Goal: Book appointment/travel/reservation

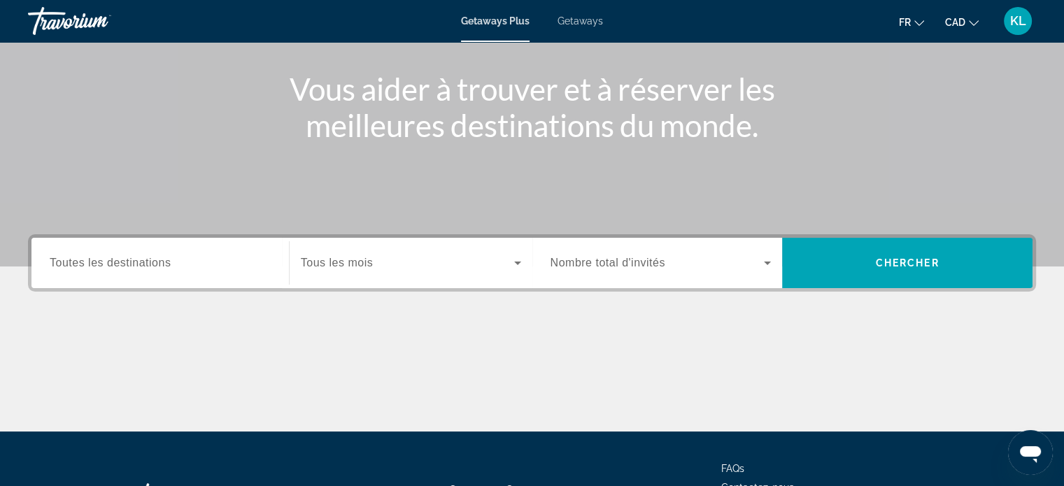
scroll to position [156, 0]
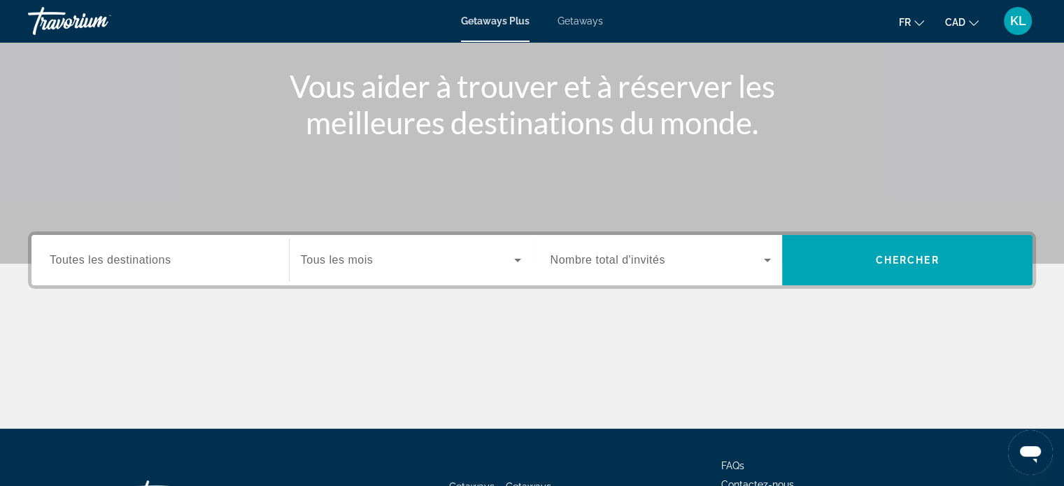
click at [216, 259] on input "Destination Toutes les destinations" at bounding box center [160, 261] width 221 height 17
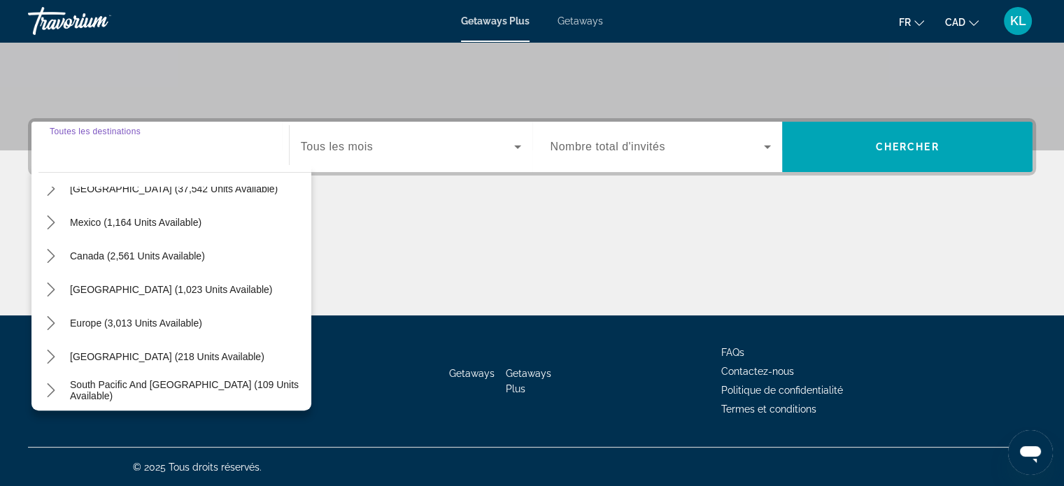
scroll to position [62, 0]
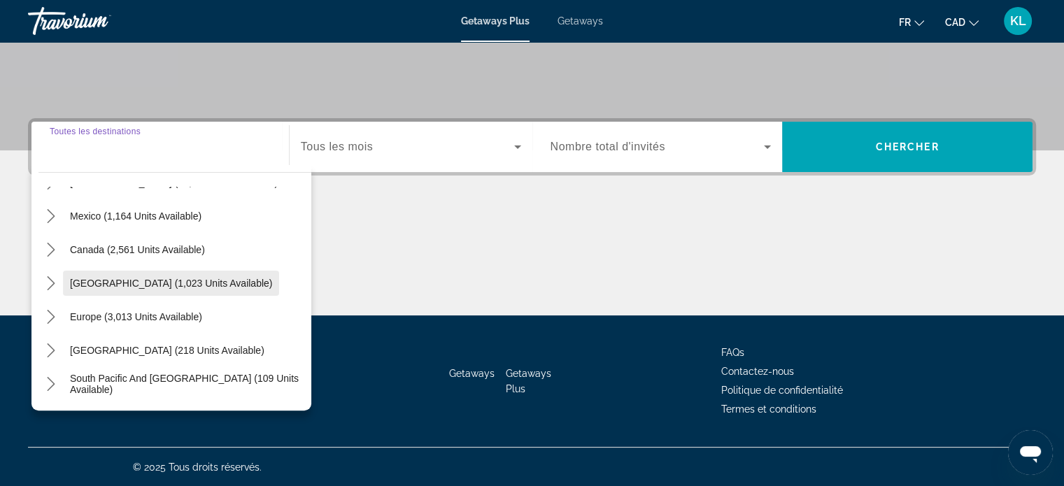
click at [175, 279] on span "[GEOGRAPHIC_DATA] (1,023 units available)" at bounding box center [171, 283] width 202 height 11
type input "**********"
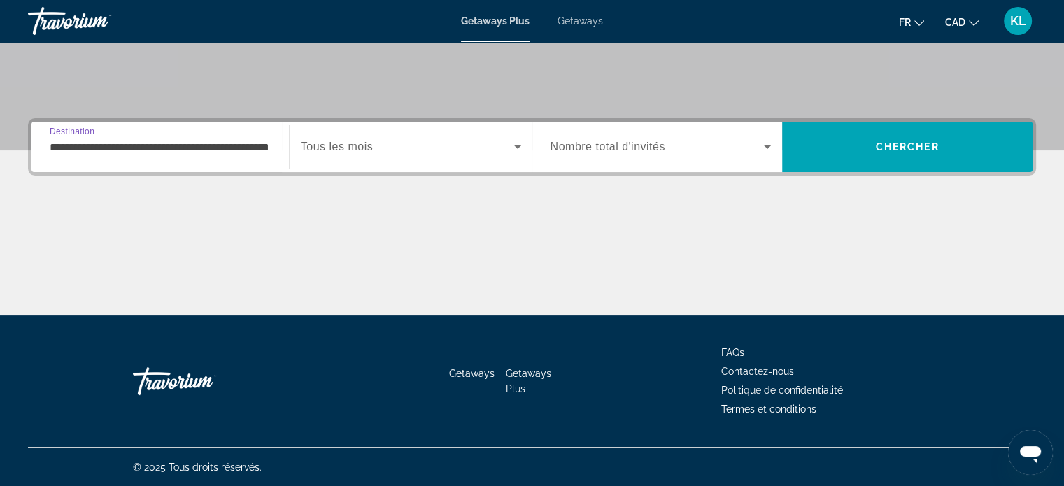
click at [420, 142] on span "Search widget" at bounding box center [407, 146] width 213 height 17
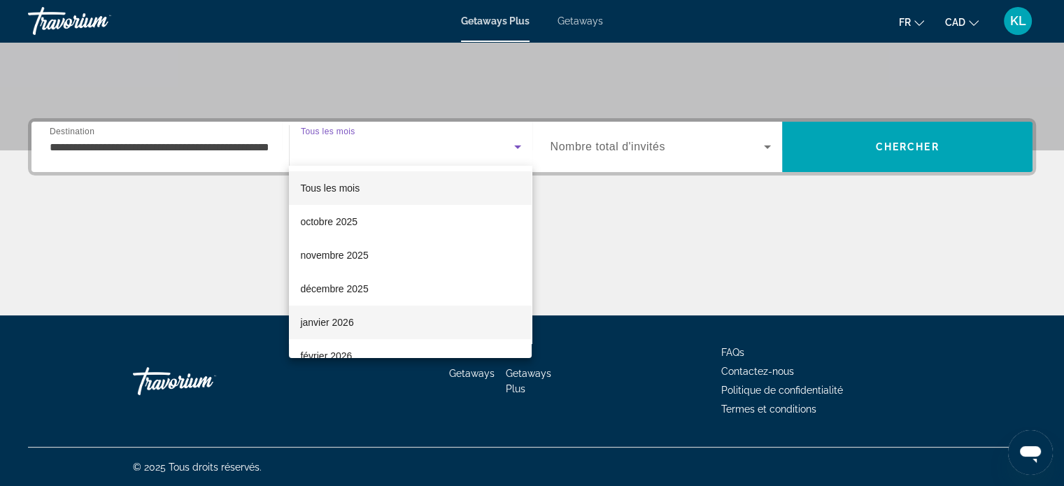
click at [379, 316] on mat-option "janvier 2026" at bounding box center [410, 323] width 243 height 34
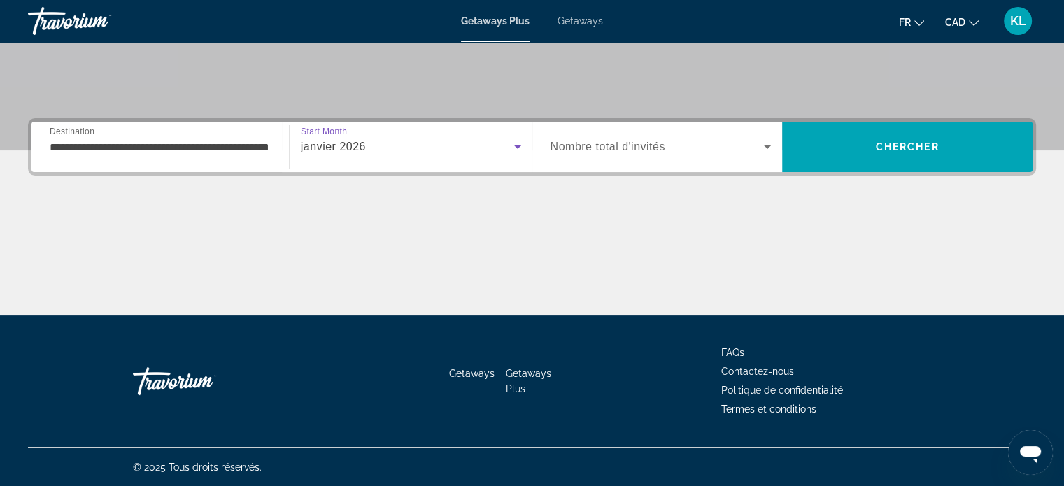
click at [669, 147] on span "Search widget" at bounding box center [657, 146] width 214 height 17
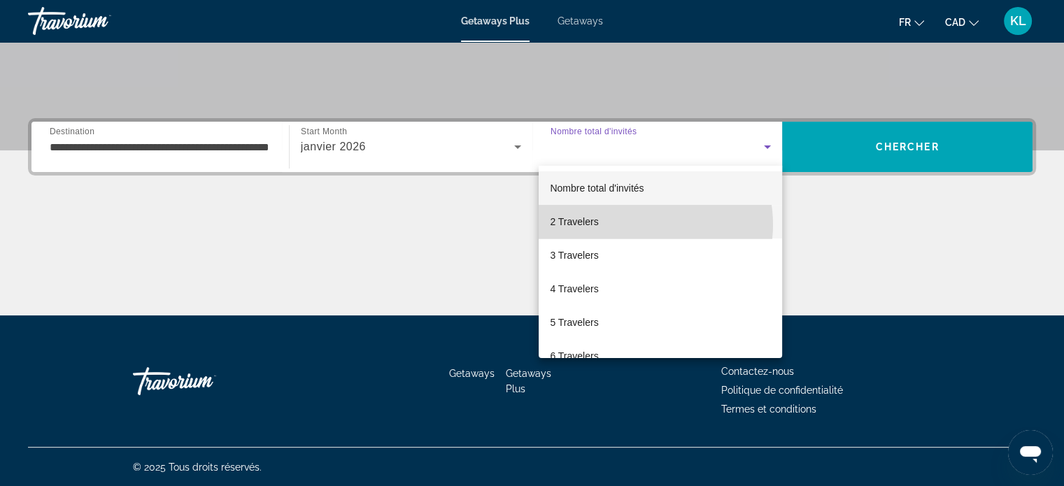
click at [637, 225] on mat-option "2 Travelers" at bounding box center [660, 222] width 243 height 34
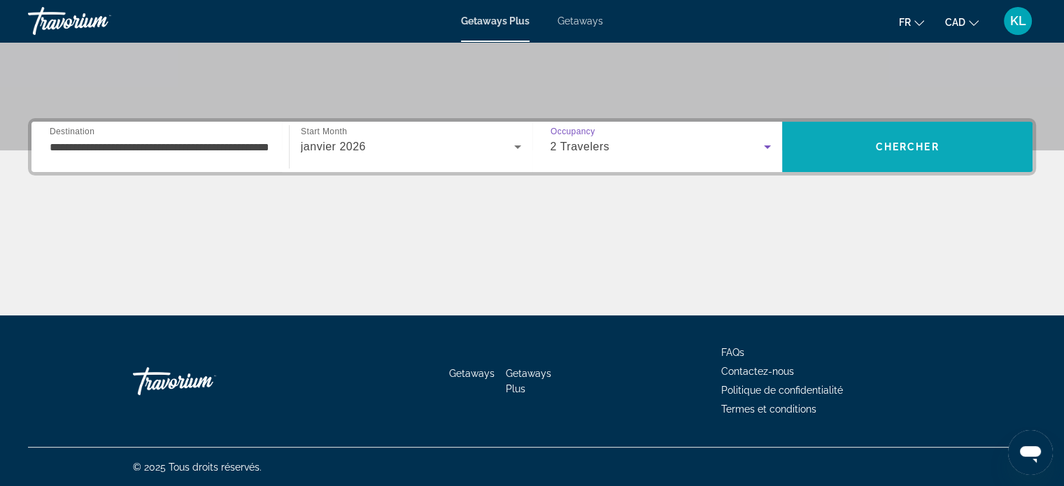
click at [898, 148] on span "Chercher" at bounding box center [908, 146] width 64 height 11
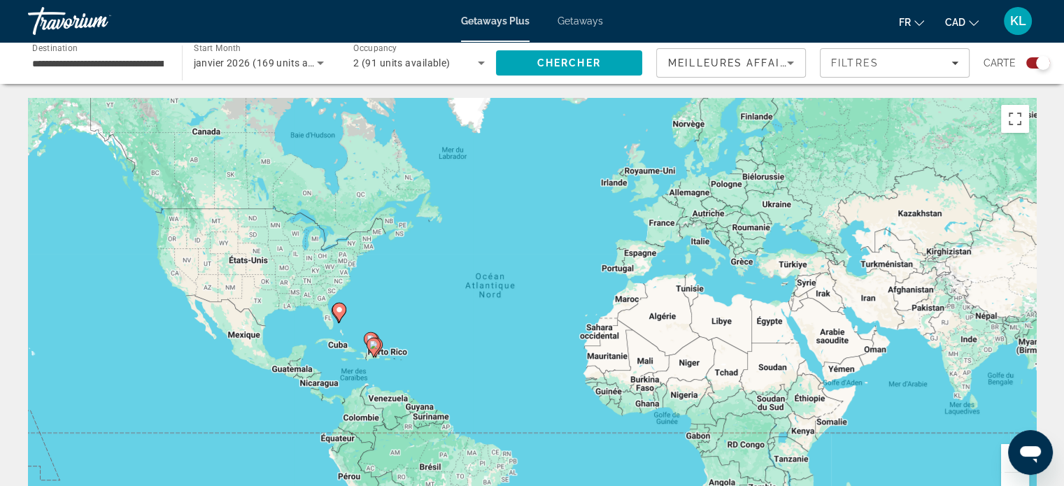
click at [221, 76] on div "janvier 2026 (169 units available)" at bounding box center [259, 62] width 131 height 39
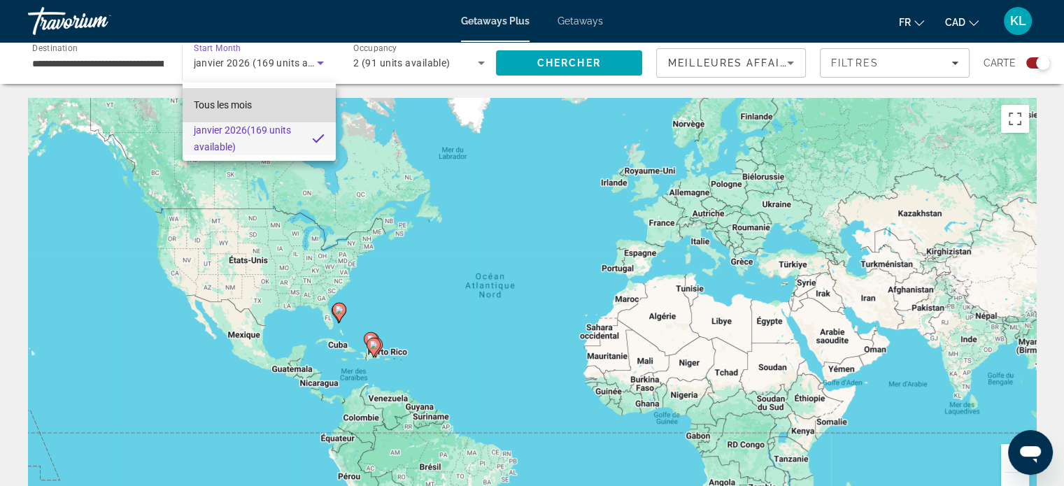
click at [255, 115] on mat-option "Tous les mois" at bounding box center [259, 105] width 153 height 34
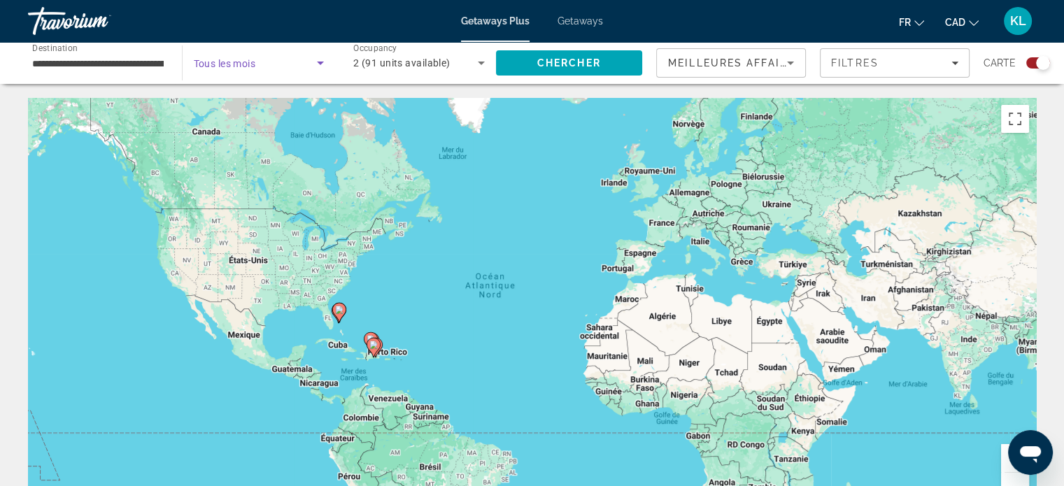
click at [276, 72] on div "Search widget" at bounding box center [259, 62] width 131 height 39
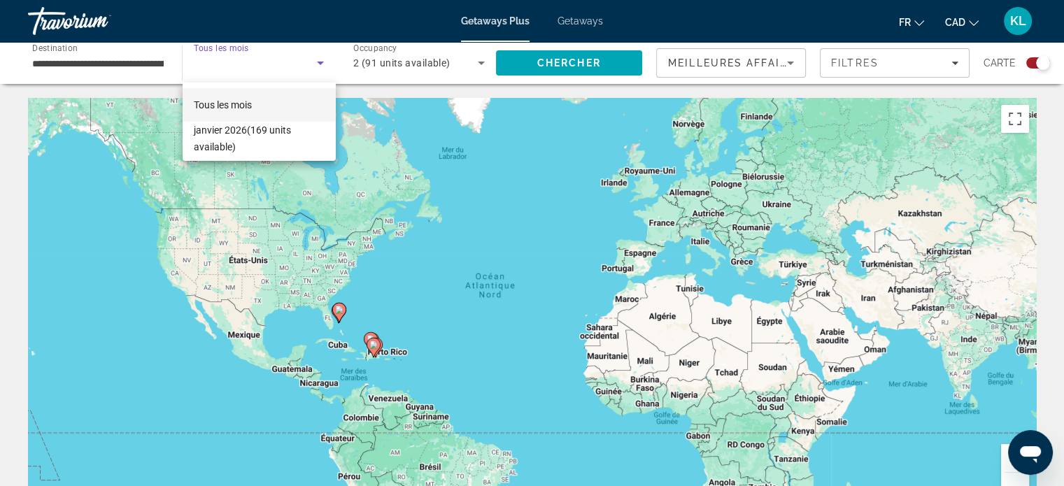
click at [276, 72] on div at bounding box center [532, 243] width 1064 height 486
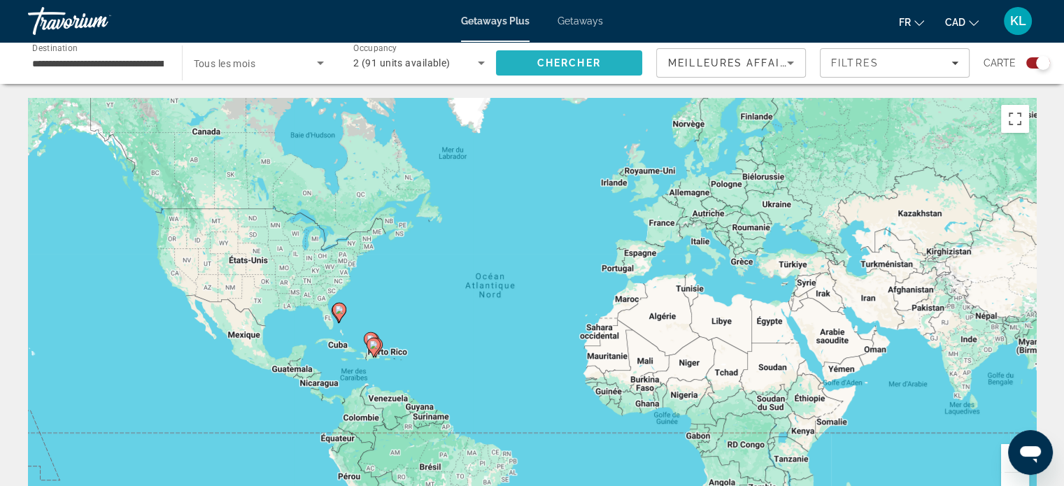
click at [582, 64] on span "Chercher" at bounding box center [569, 62] width 64 height 11
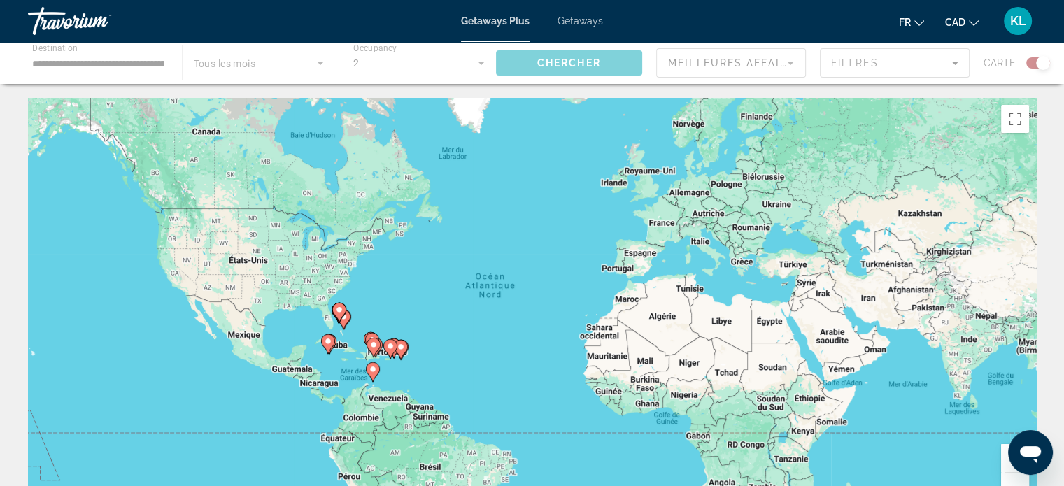
click at [280, 62] on span "Search widget" at bounding box center [256, 63] width 124 height 17
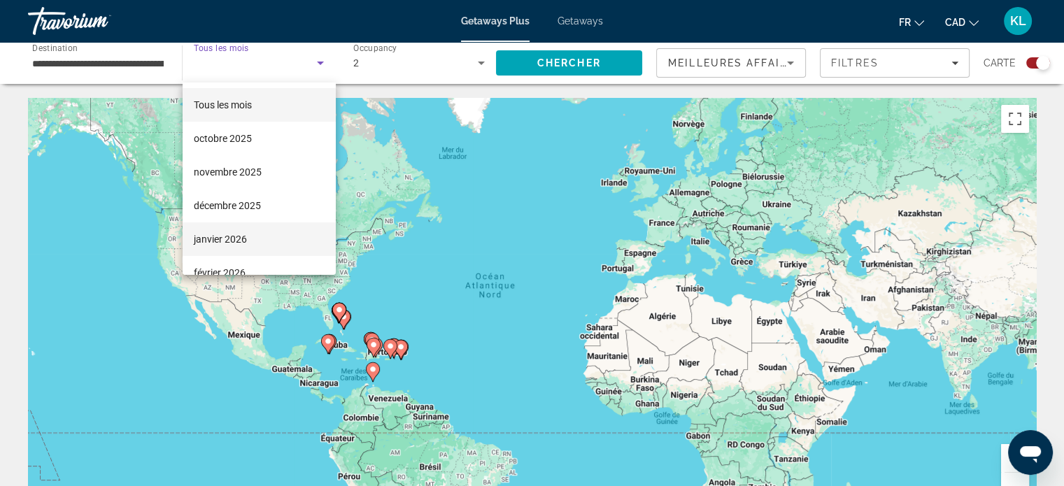
scroll to position [45, 0]
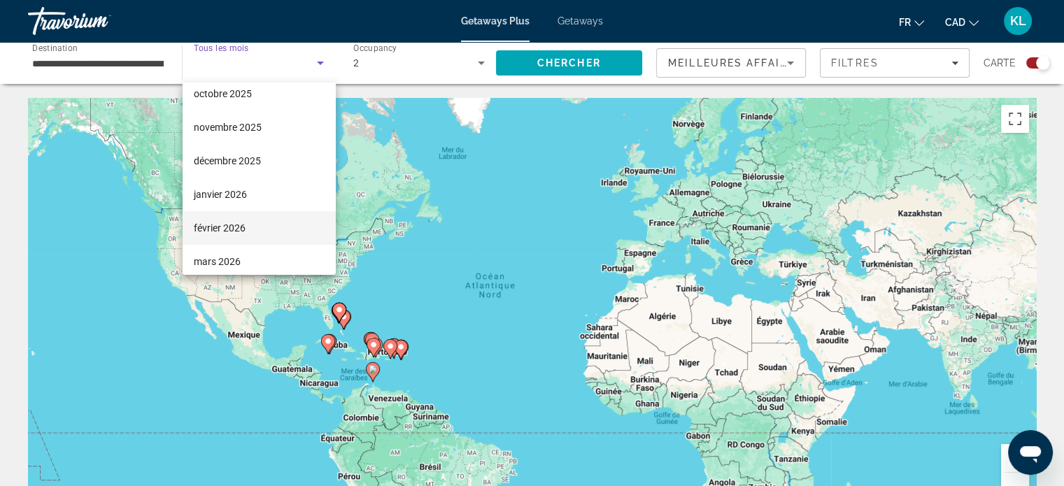
click at [252, 234] on mat-option "février 2026" at bounding box center [259, 228] width 153 height 34
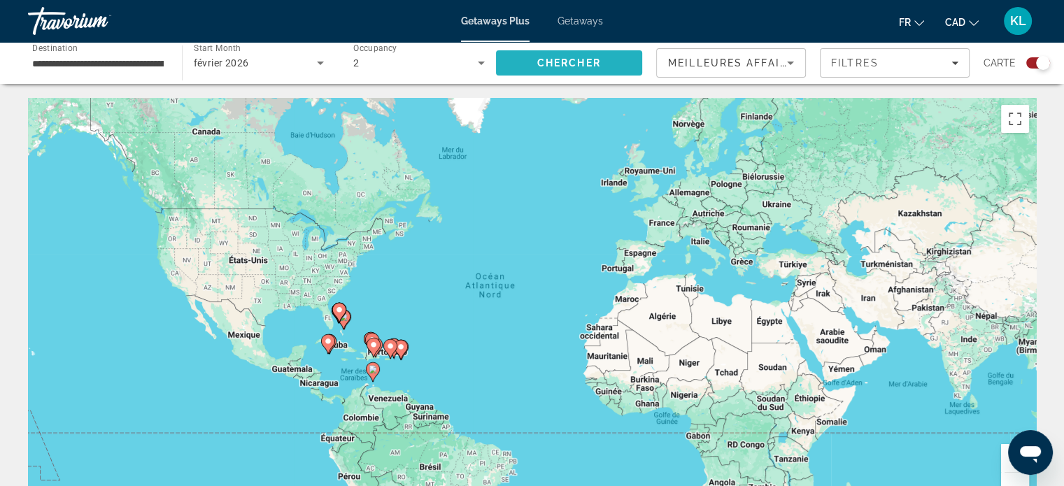
click at [593, 68] on span "Chercher" at bounding box center [569, 62] width 64 height 11
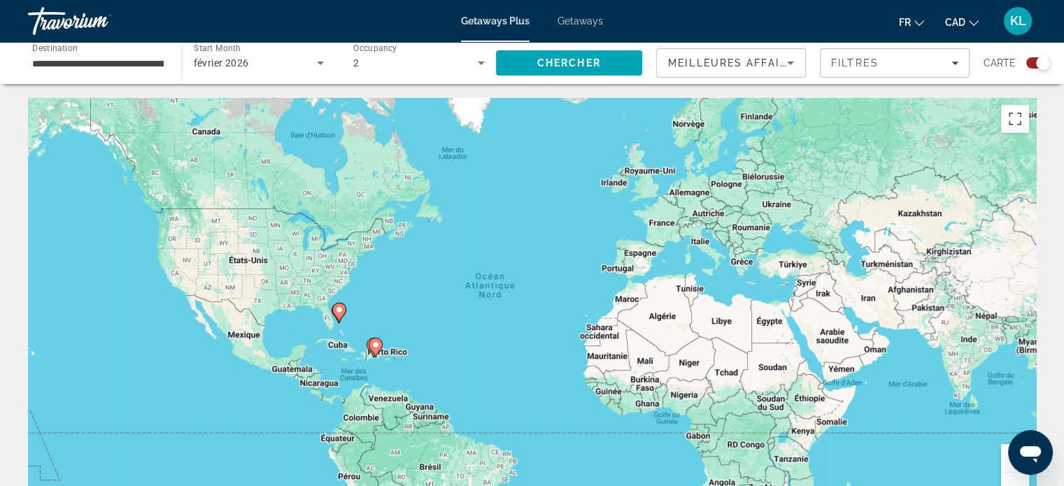
click at [568, 22] on span "Getaways" at bounding box center [579, 20] width 45 height 11
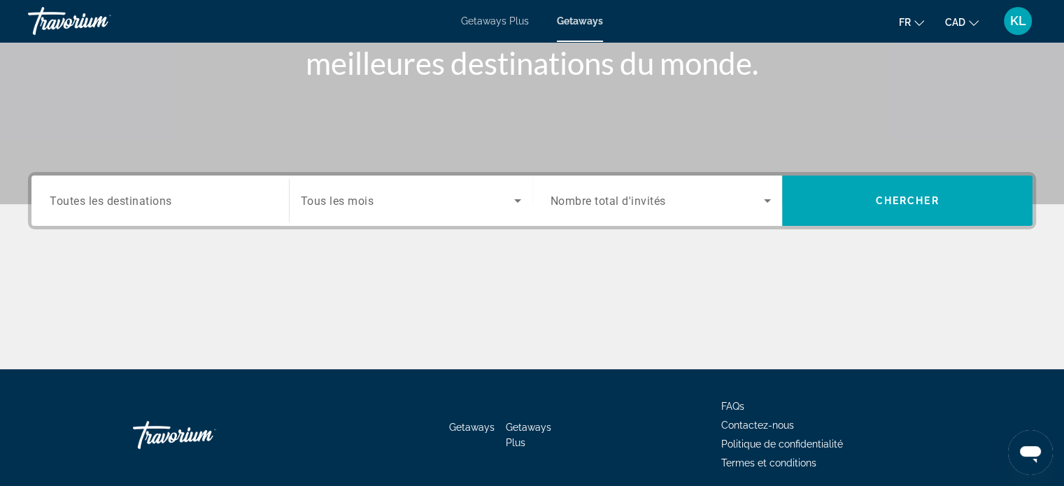
click at [159, 200] on span "Toutes les destinations" at bounding box center [111, 200] width 122 height 13
click at [159, 200] on input "Destination Toutes les destinations" at bounding box center [160, 201] width 221 height 17
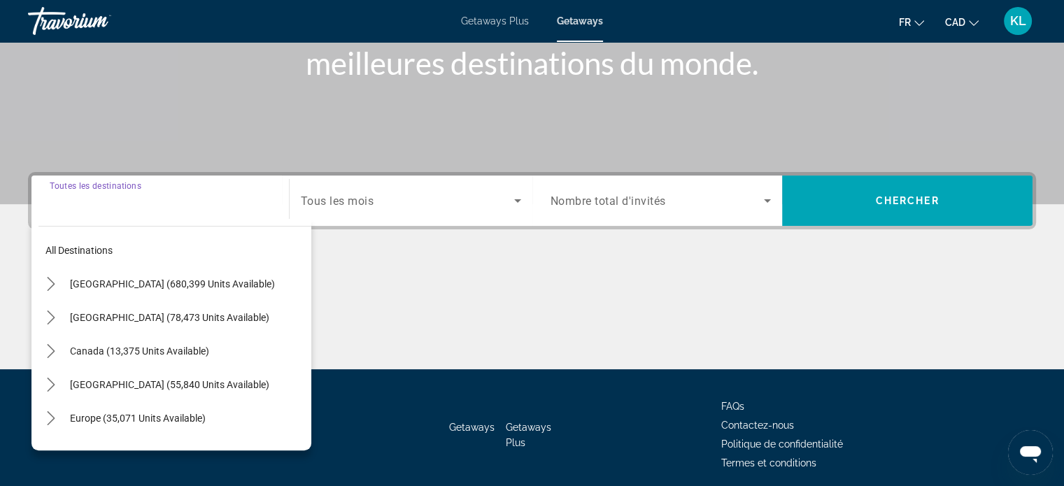
scroll to position [269, 0]
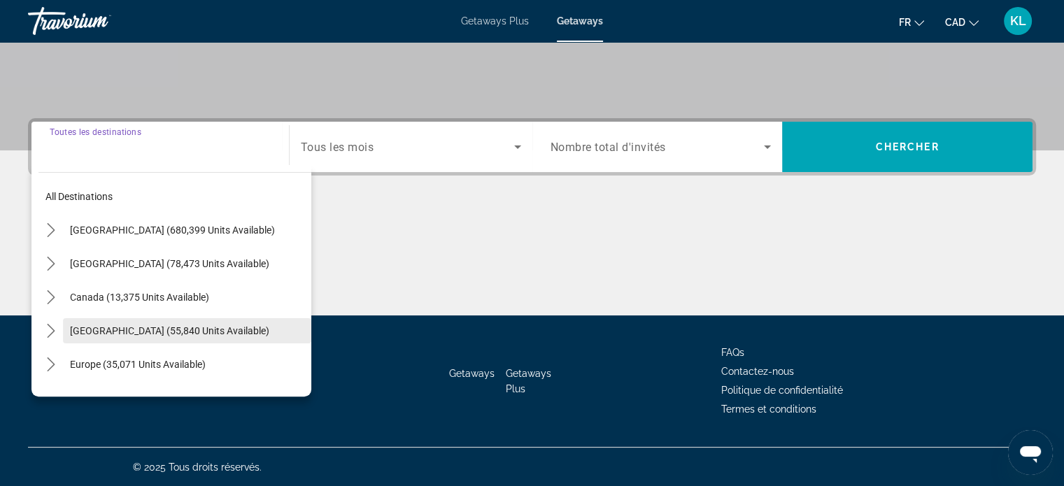
click at [113, 325] on span "[GEOGRAPHIC_DATA] (55,840 units available)" at bounding box center [169, 330] width 199 height 11
type input "**********"
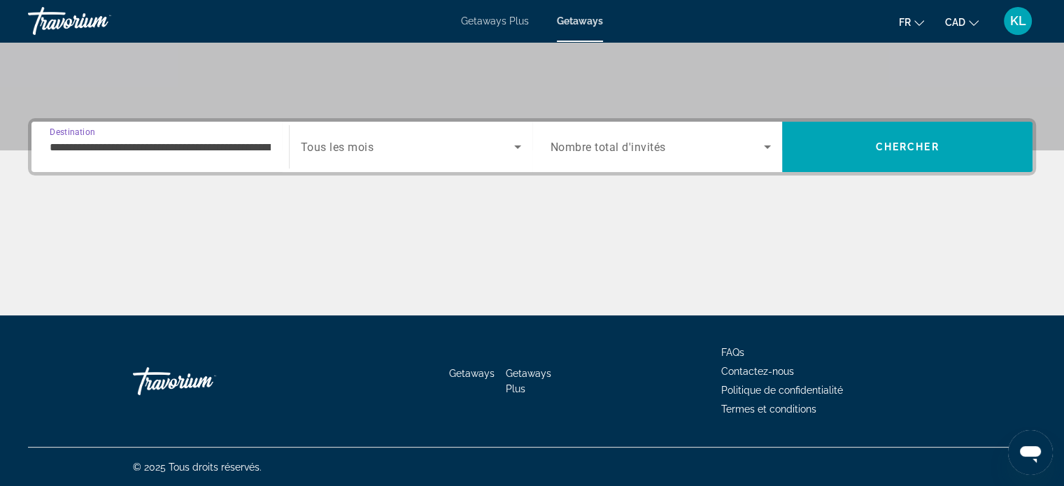
click at [413, 148] on span "Search widget" at bounding box center [407, 146] width 213 height 17
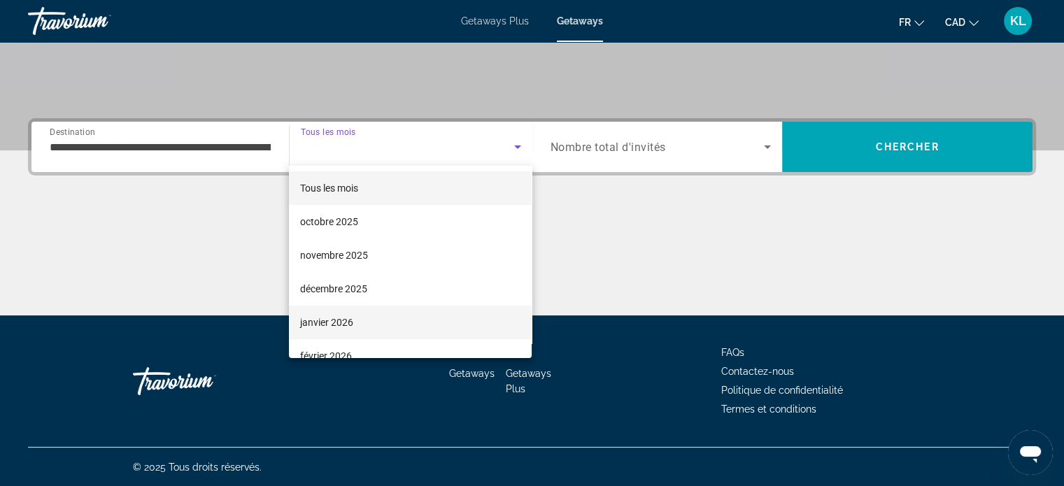
click at [375, 321] on mat-option "janvier 2026" at bounding box center [410, 323] width 243 height 34
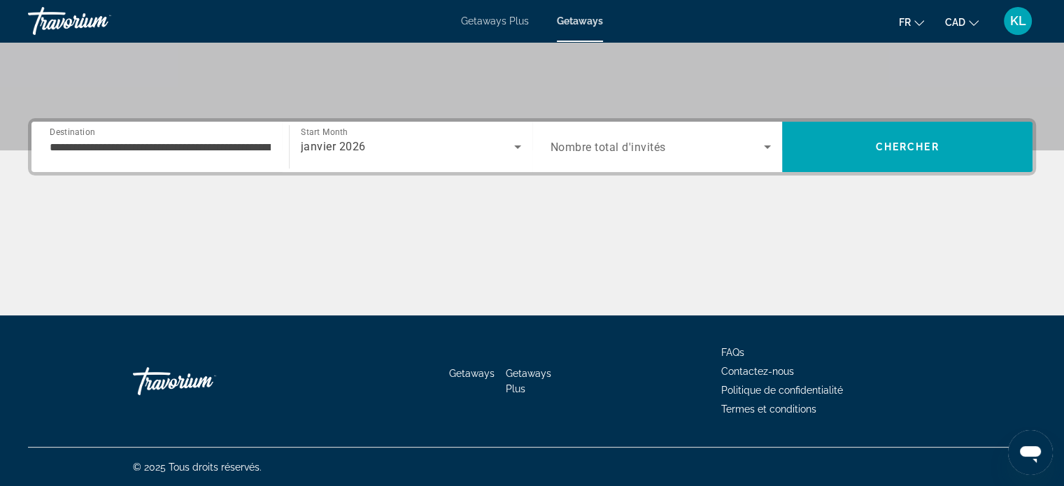
click at [665, 152] on span "Nombre total d'invités" at bounding box center [607, 147] width 115 height 13
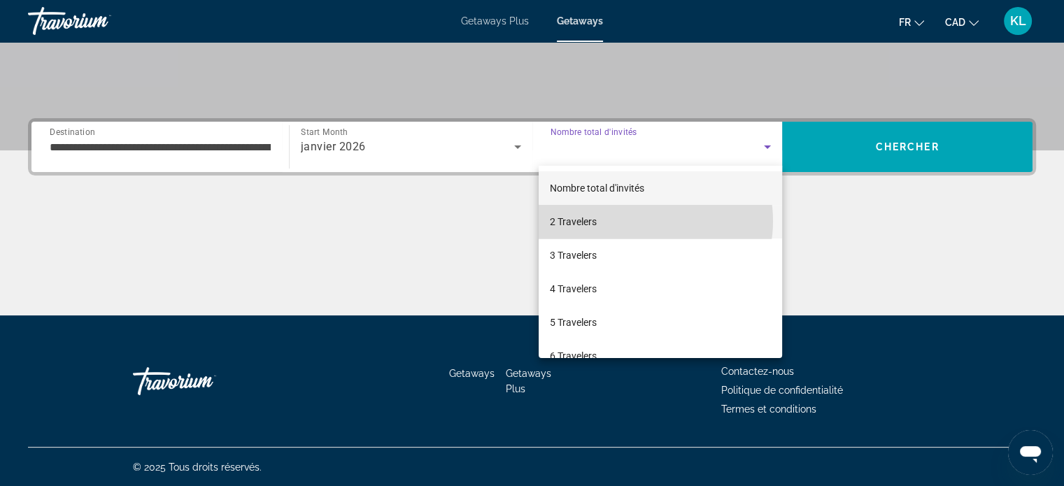
click at [640, 221] on mat-option "2 Travelers" at bounding box center [660, 222] width 243 height 34
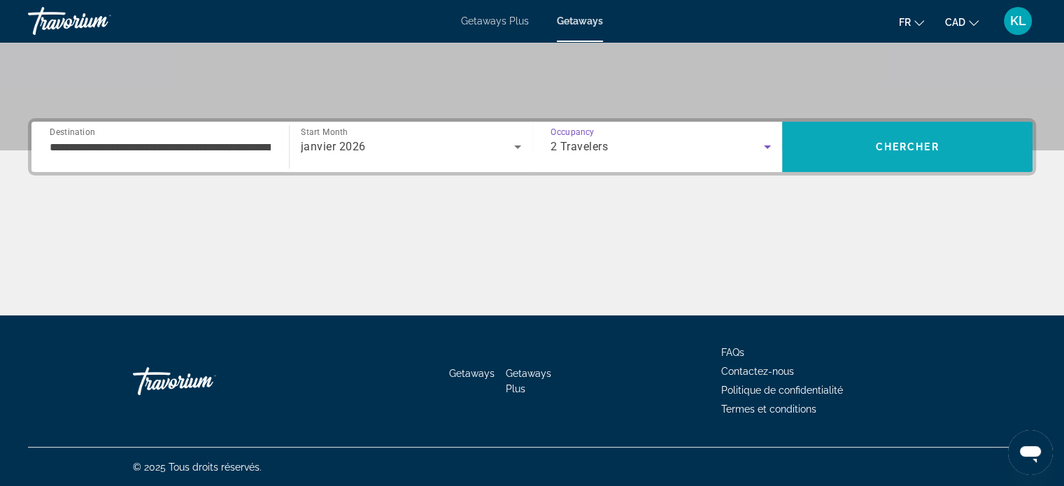
click at [881, 155] on span "Search" at bounding box center [907, 147] width 250 height 34
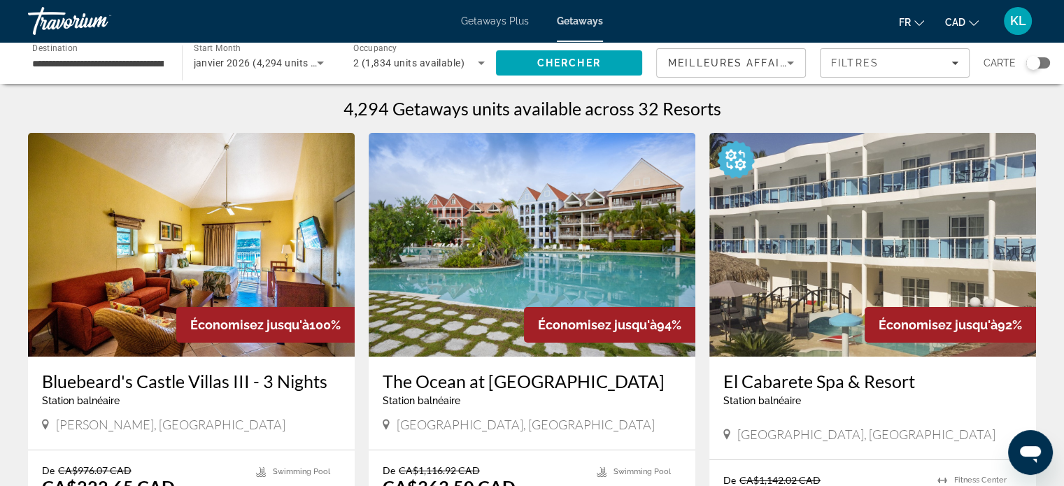
click at [772, 61] on span "Meilleures affaires" at bounding box center [735, 62] width 134 height 11
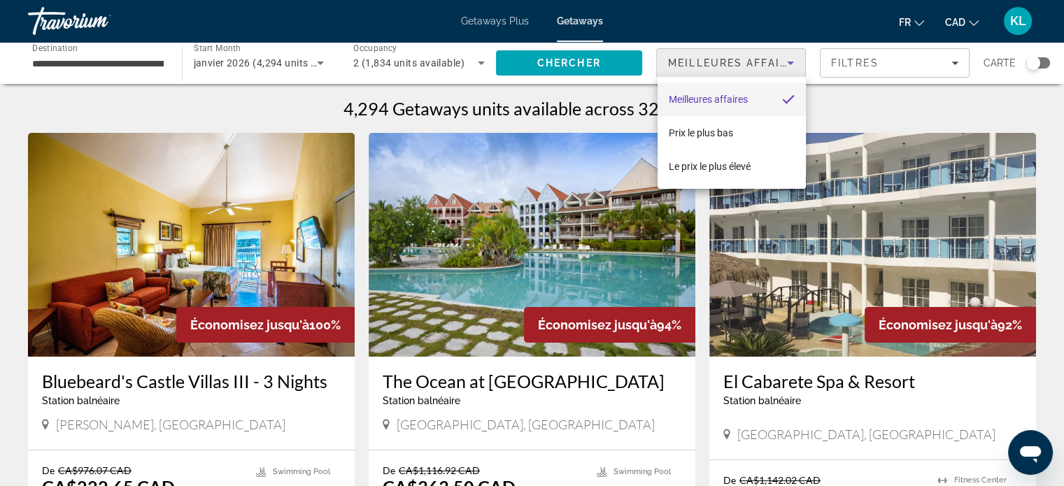
click at [772, 61] on div at bounding box center [532, 243] width 1064 height 486
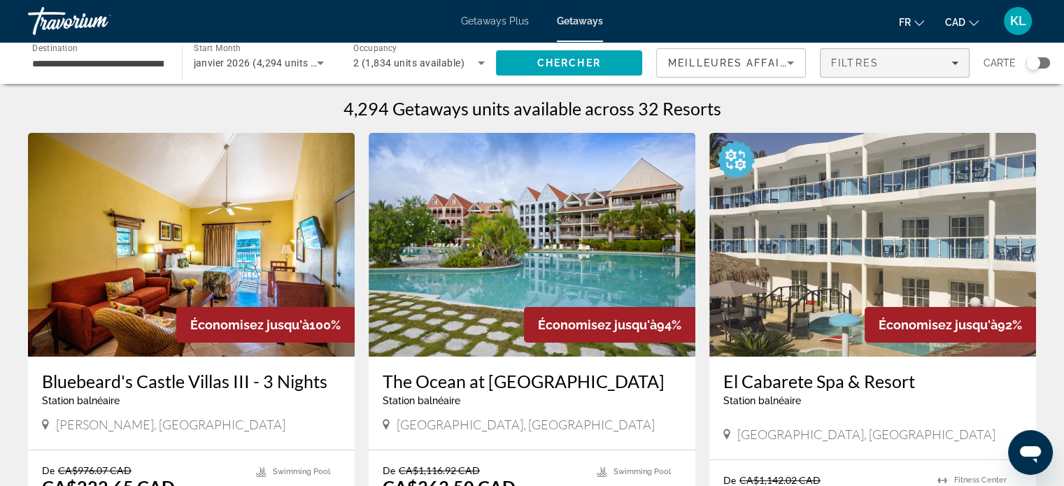
click at [860, 64] on span "Filtres" at bounding box center [855, 62] width 48 height 11
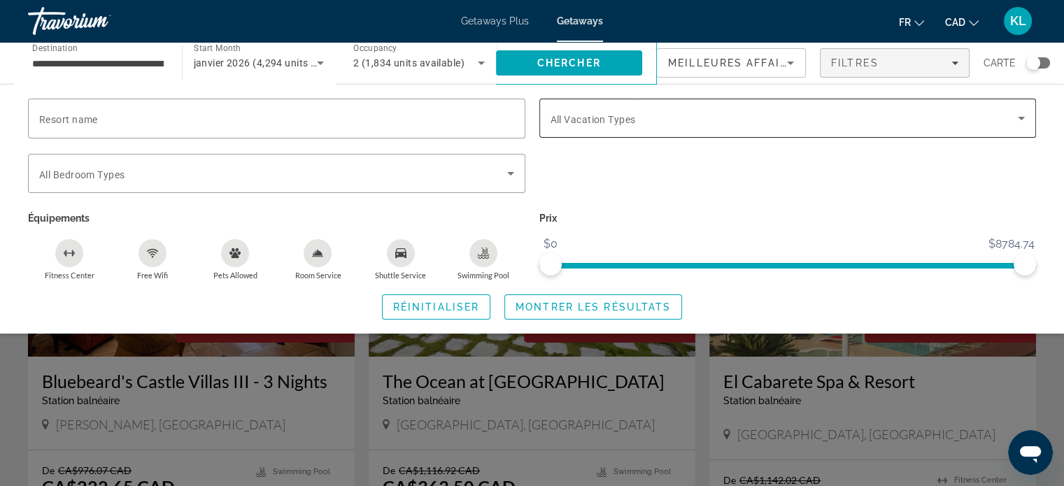
click at [722, 120] on span "Search widget" at bounding box center [784, 118] width 468 height 17
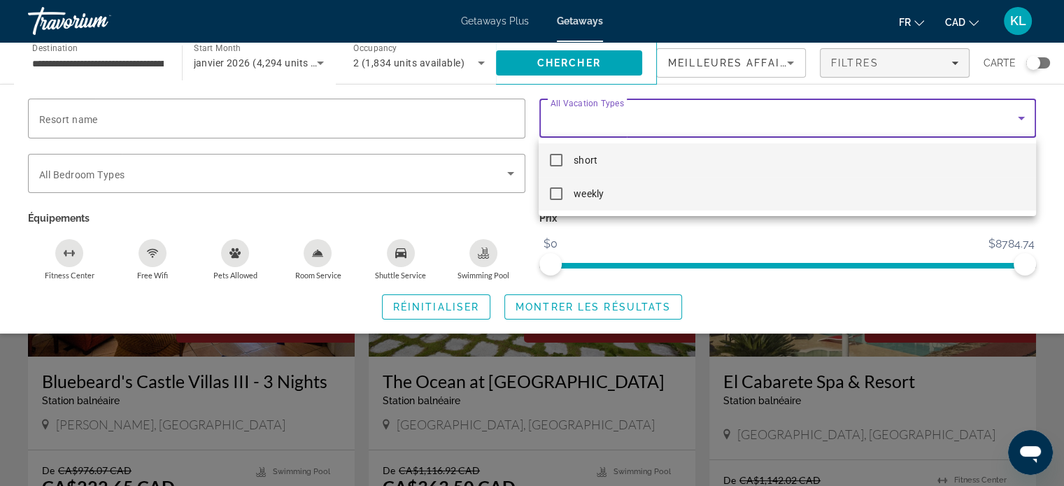
click at [598, 195] on span "weekly" at bounding box center [588, 193] width 29 height 17
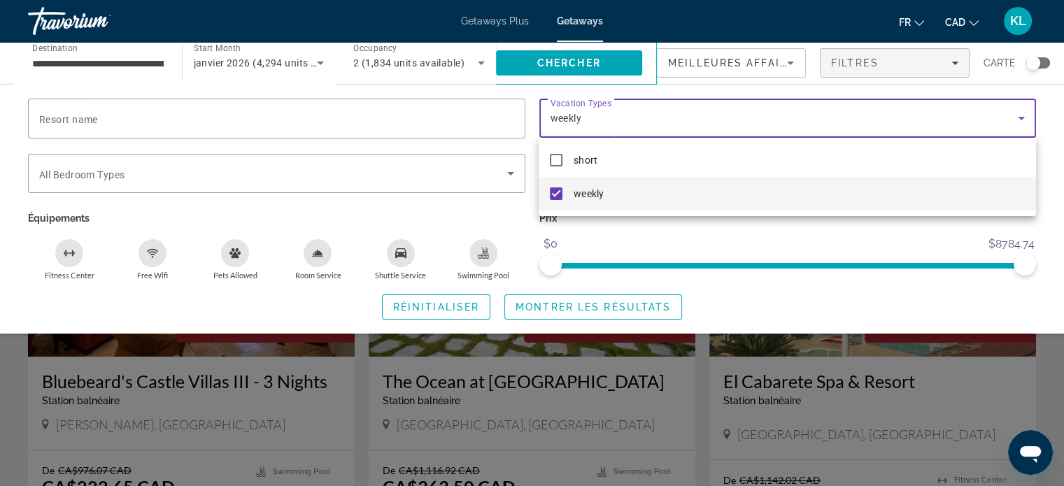
click at [439, 301] on div at bounding box center [532, 243] width 1064 height 486
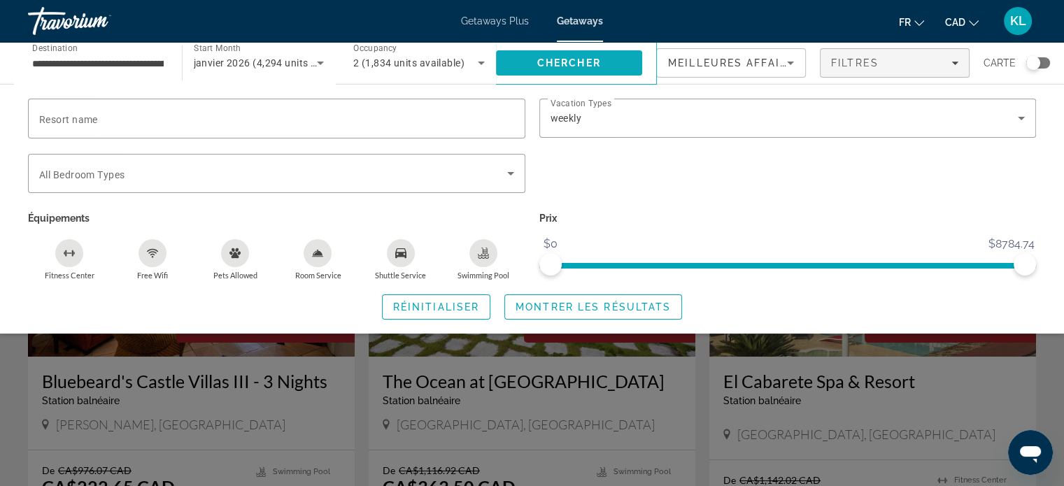
click at [585, 58] on span "Chercher" at bounding box center [569, 62] width 64 height 11
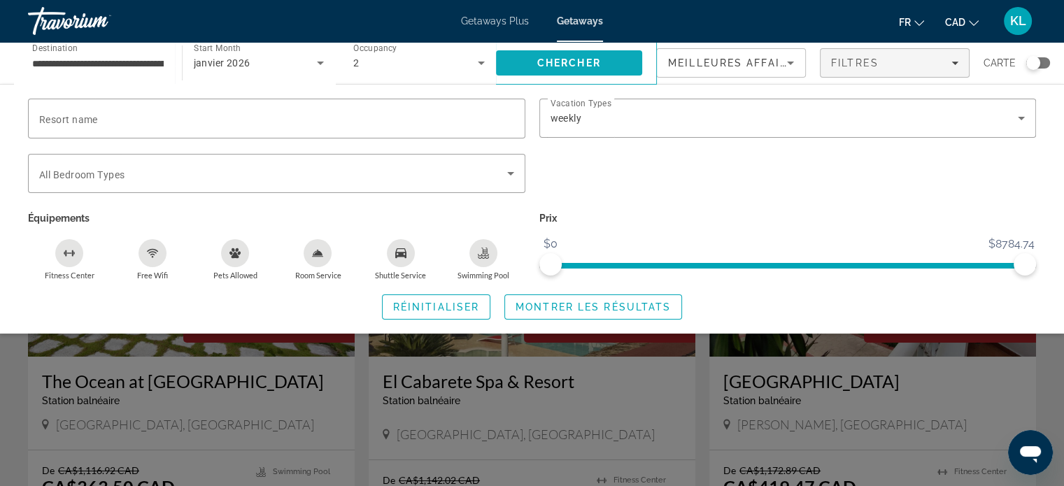
click at [589, 55] on span "Search" at bounding box center [569, 63] width 147 height 34
click at [19, 391] on div "Search widget" at bounding box center [532, 348] width 1064 height 276
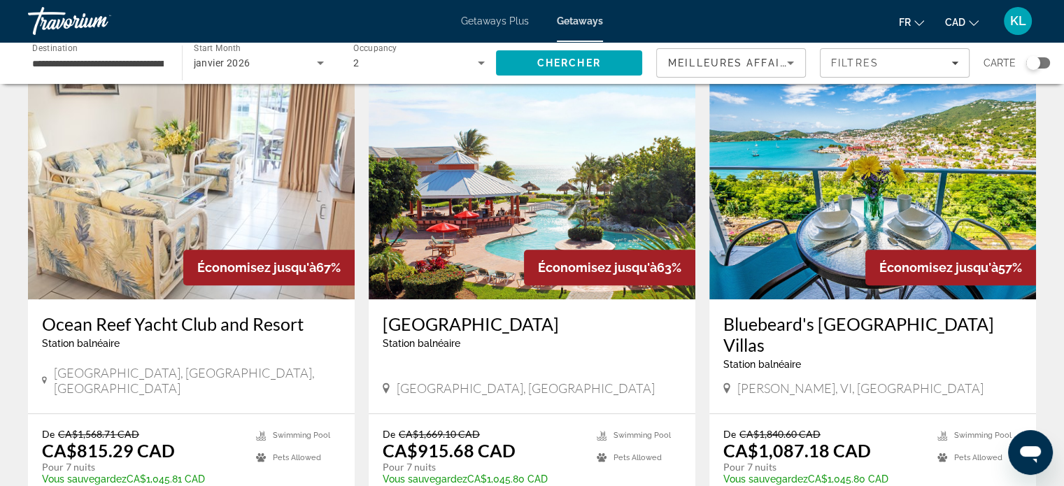
scroll to position [1031, 0]
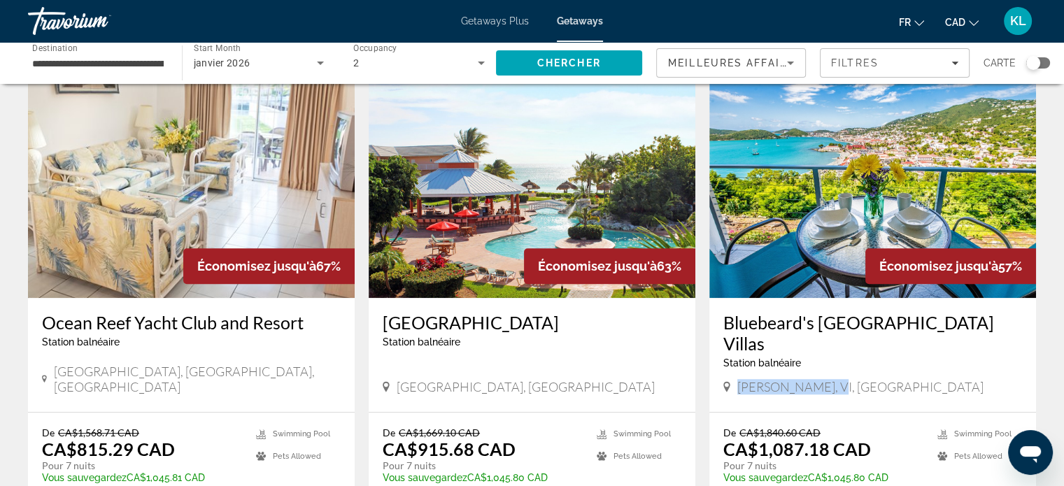
drag, startPoint x: 825, startPoint y: 345, endPoint x: 739, endPoint y: 346, distance: 86.7
click at [739, 379] on span "[PERSON_NAME], VI, [GEOGRAPHIC_DATA]" at bounding box center [860, 386] width 246 height 15
copy span "[PERSON_NAME]"
click at [360, 367] on app-weeks-search-item "Économisez jusqu'à 67% [GEOGRAPHIC_DATA] and Resort Station balnéaire - Ceci es…" at bounding box center [191, 308] width 341 height 469
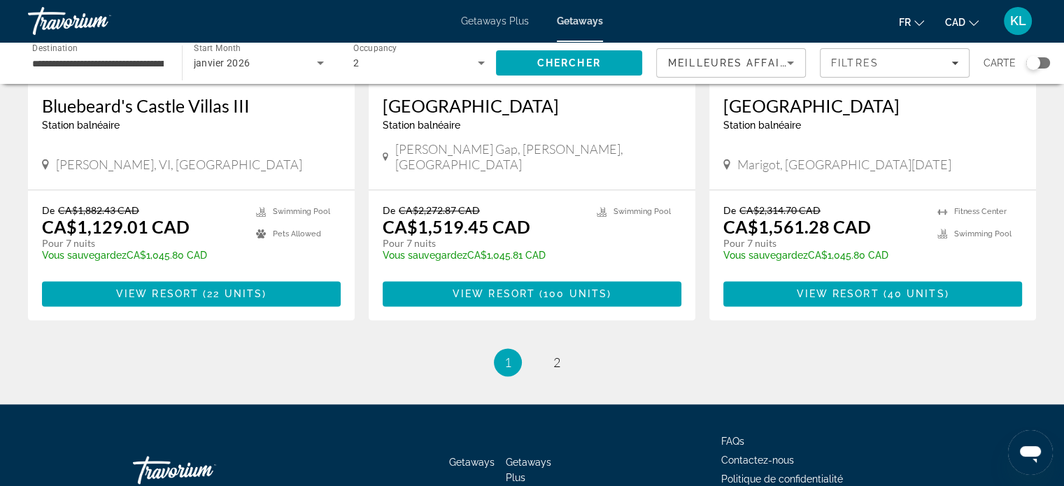
scroll to position [1744, 0]
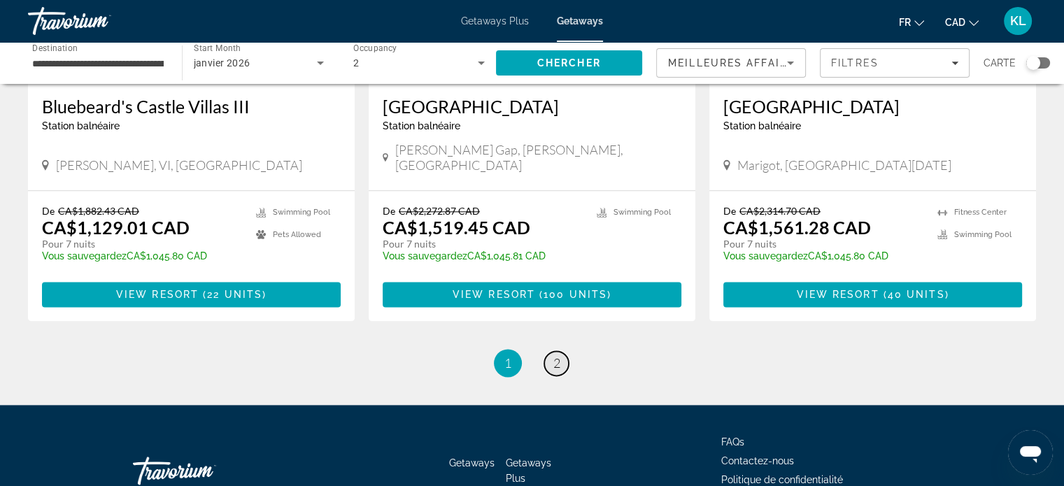
click at [553, 355] on span "2" at bounding box center [556, 362] width 7 height 15
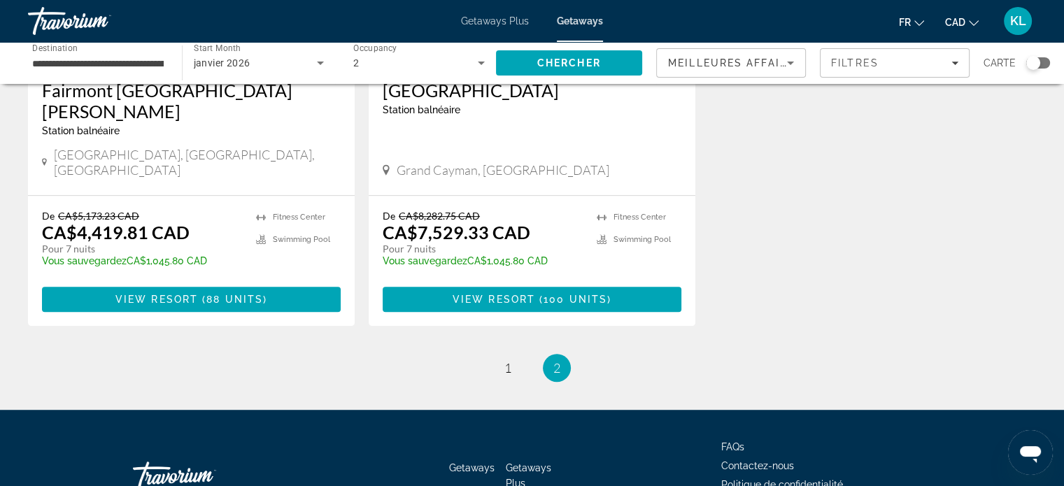
scroll to position [795, 0]
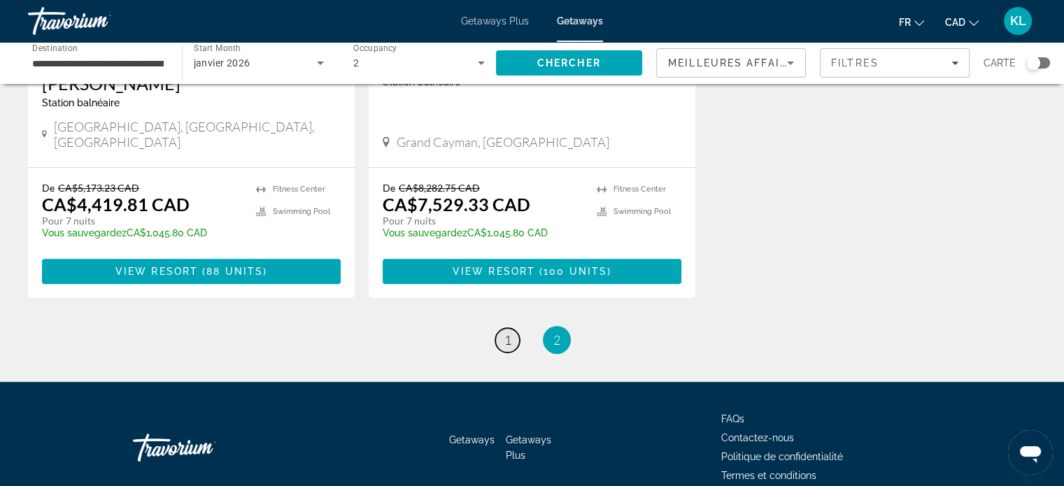
click at [512, 328] on link "page 1" at bounding box center [507, 340] width 24 height 24
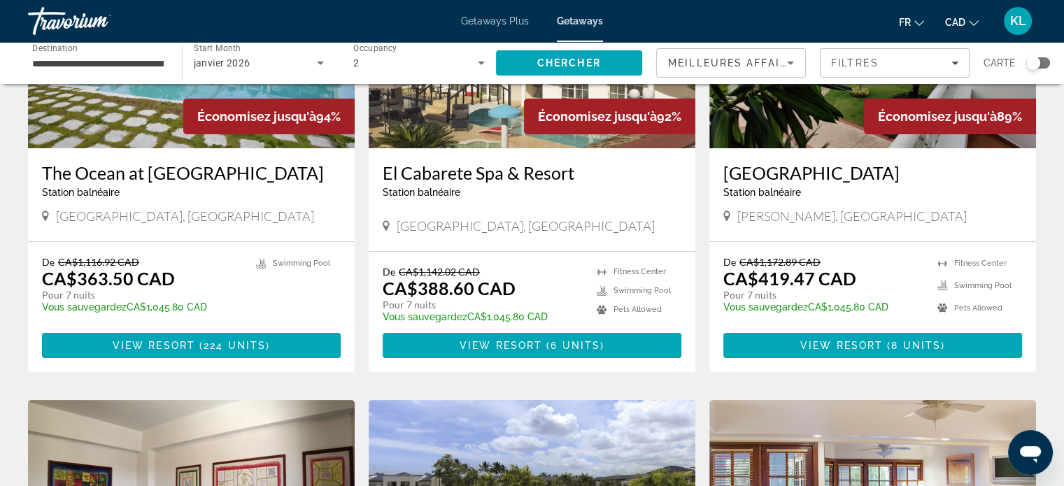
scroll to position [125, 0]
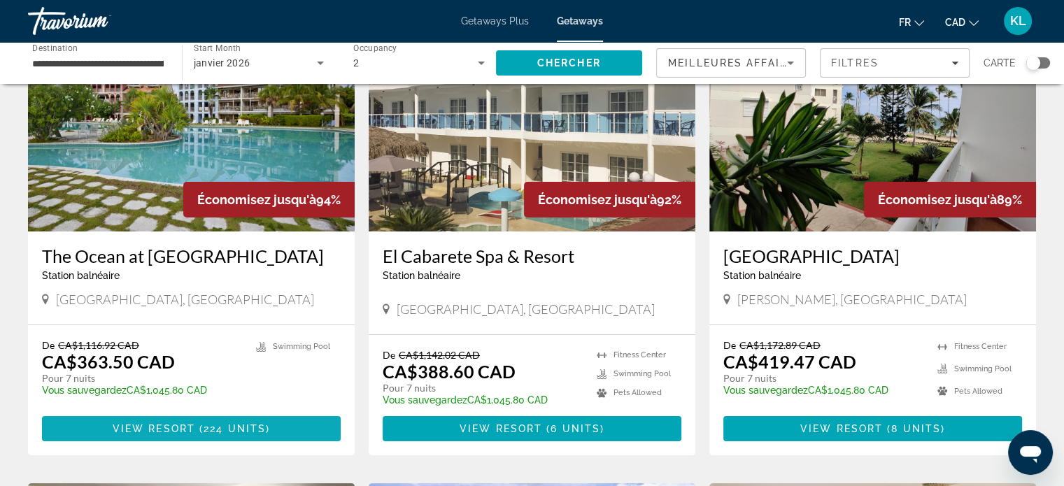
click at [257, 430] on span "224 units" at bounding box center [235, 428] width 62 height 11
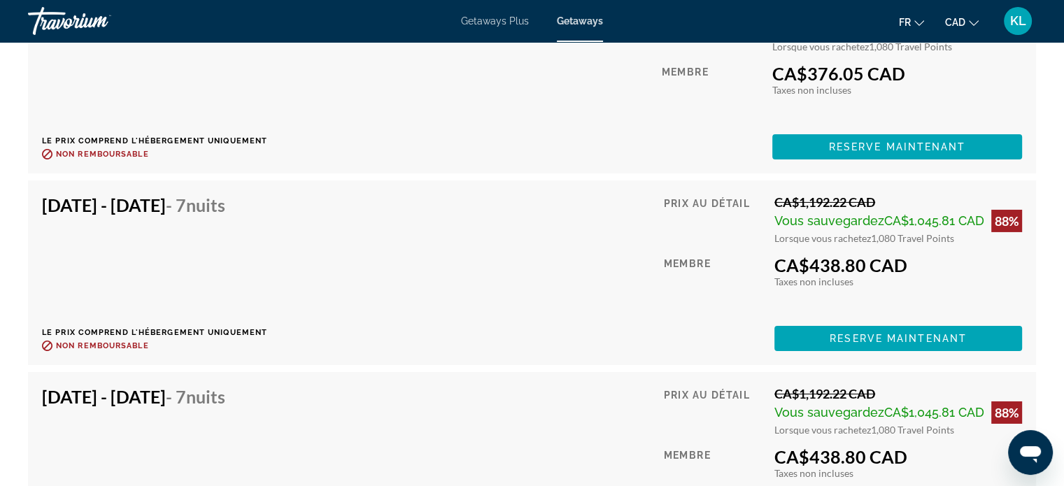
scroll to position [10005, 0]
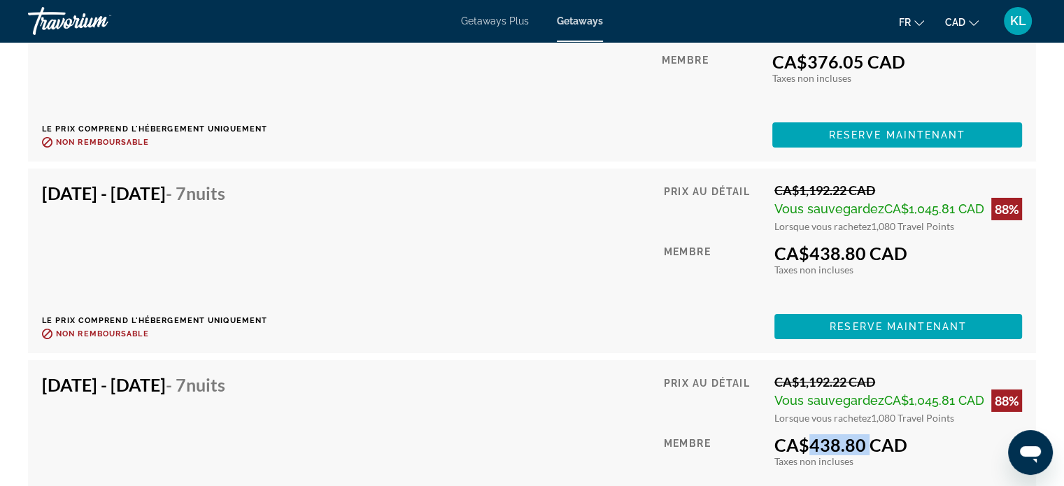
drag, startPoint x: 862, startPoint y: 441, endPoint x: 793, endPoint y: 440, distance: 68.6
click at [793, 440] on div "CA$438.80 CAD" at bounding box center [898, 444] width 248 height 21
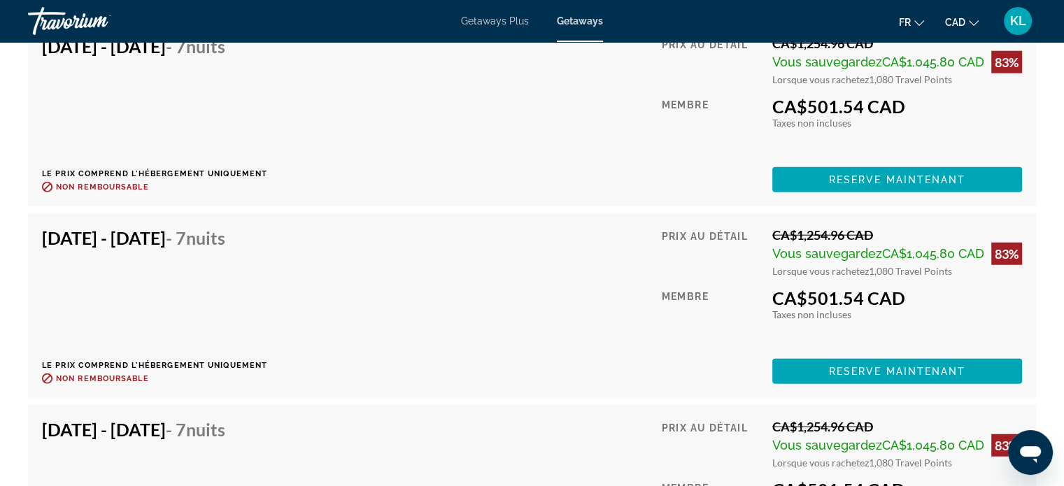
scroll to position [8797, 0]
